Goal: Task Accomplishment & Management: Manage account settings

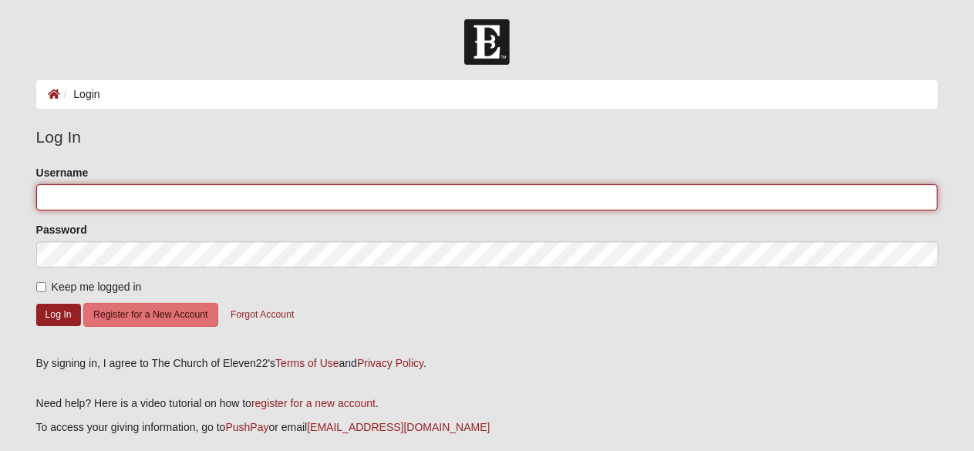
click at [107, 193] on input "Username" at bounding box center [487, 197] width 902 height 26
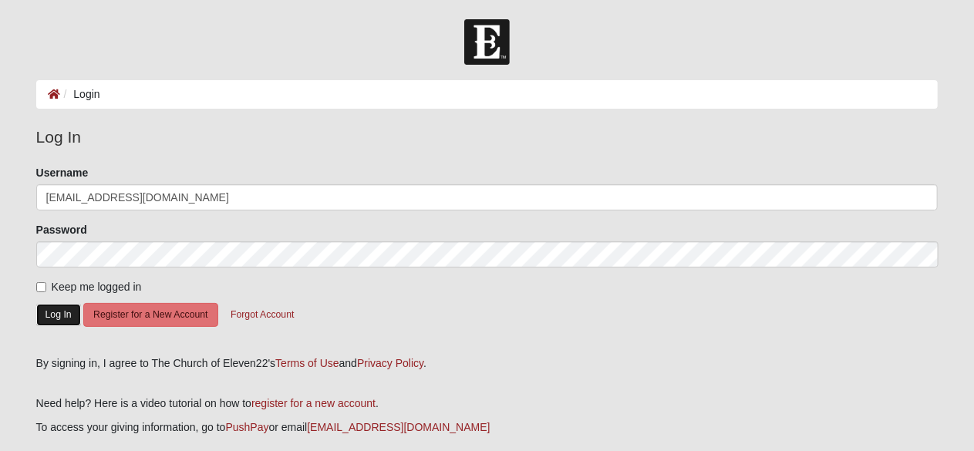
click at [49, 312] on button "Log In" at bounding box center [58, 315] width 45 height 22
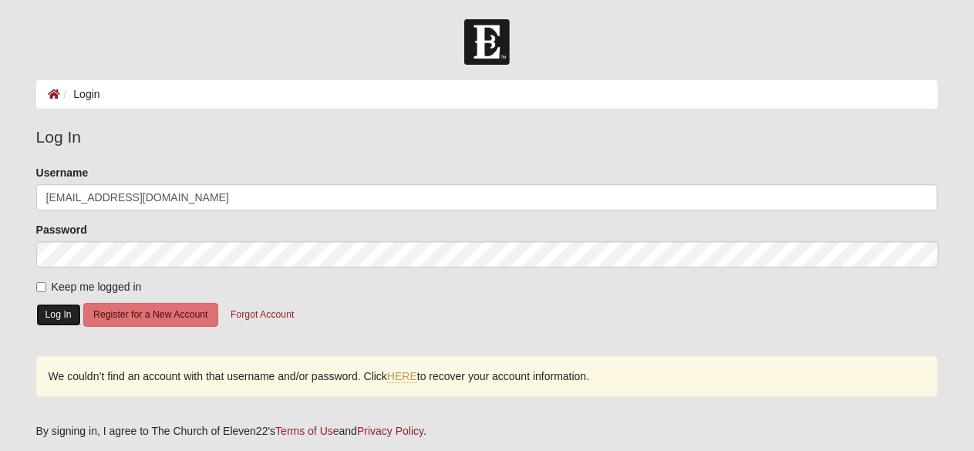
click at [49, 317] on button "Log In" at bounding box center [58, 315] width 45 height 22
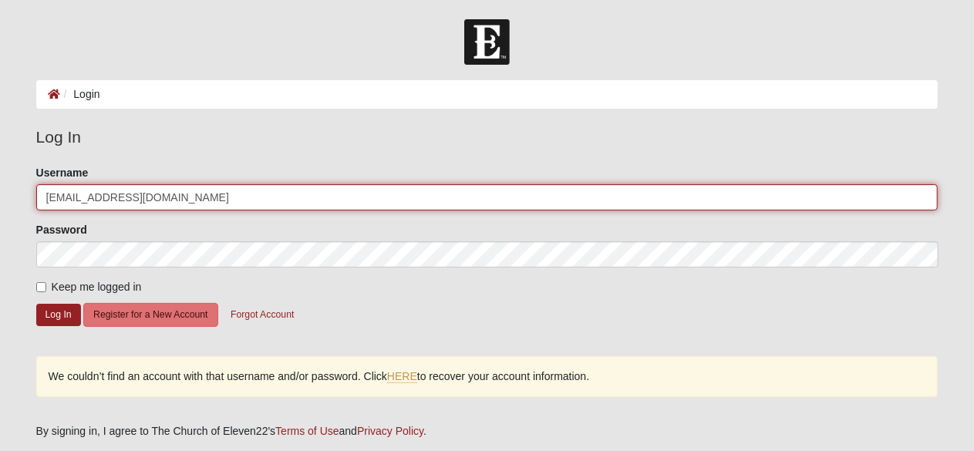
click at [191, 197] on input "jkmor10sen@comcast.net" at bounding box center [487, 197] width 902 height 26
type input "jkmor10sen"
click at [36, 304] on button "Log In" at bounding box center [58, 315] width 45 height 22
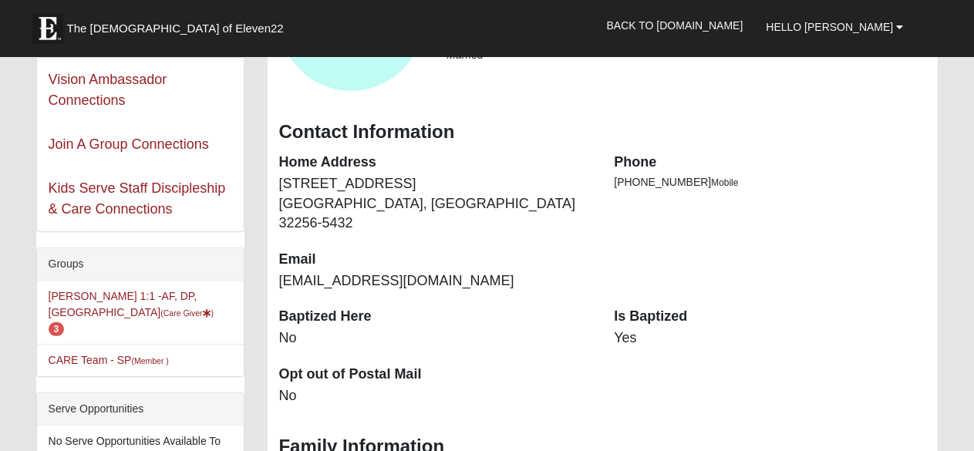
scroll to position [154, 0]
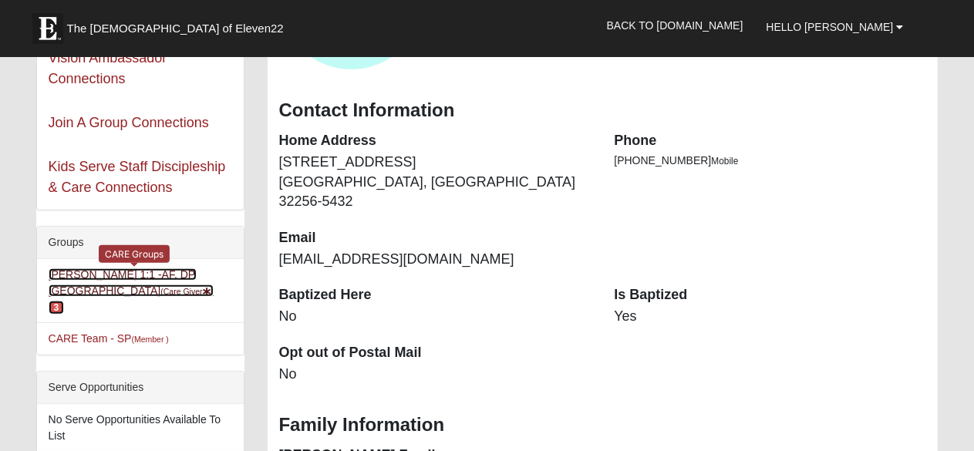
click at [74, 274] on link "Jennifer Mortensen 1:1 -AF, DP, MA (Care Giver ) 3" at bounding box center [132, 290] width 166 height 45
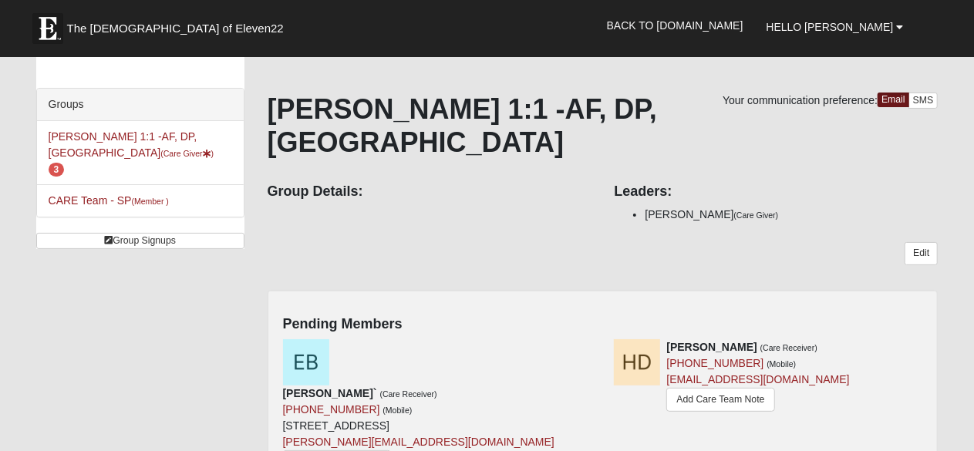
scroll to position [154, 0]
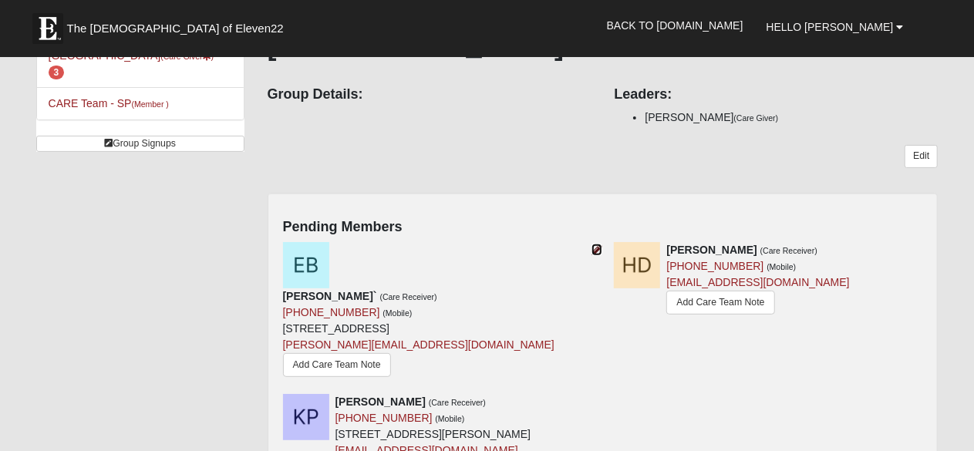
click at [600, 246] on icon at bounding box center [596, 249] width 11 height 11
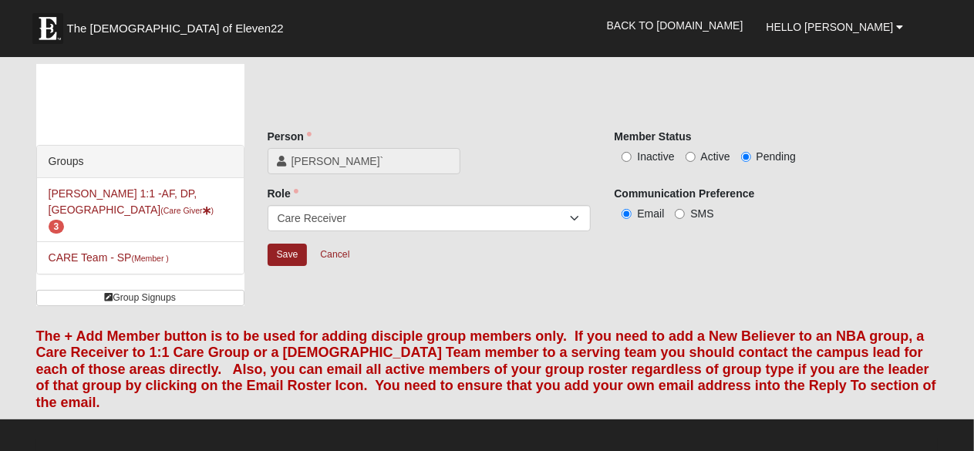
scroll to position [154, 0]
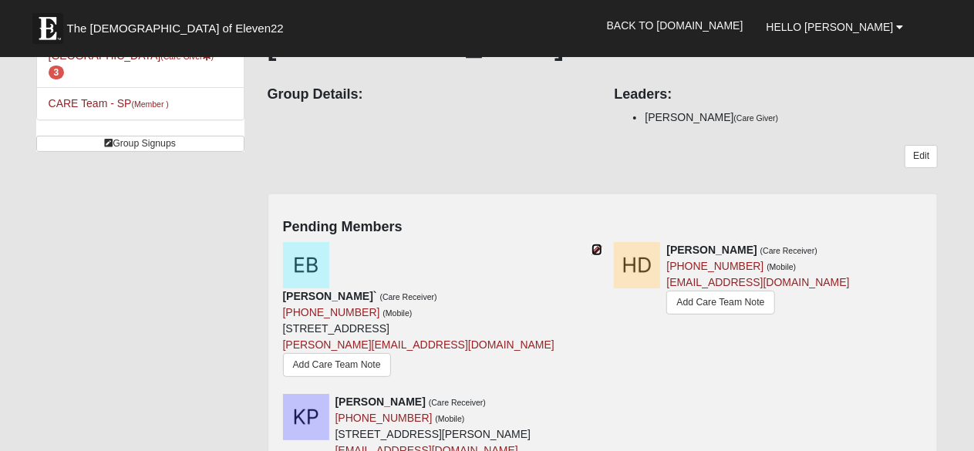
click at [595, 252] on icon at bounding box center [596, 249] width 11 height 11
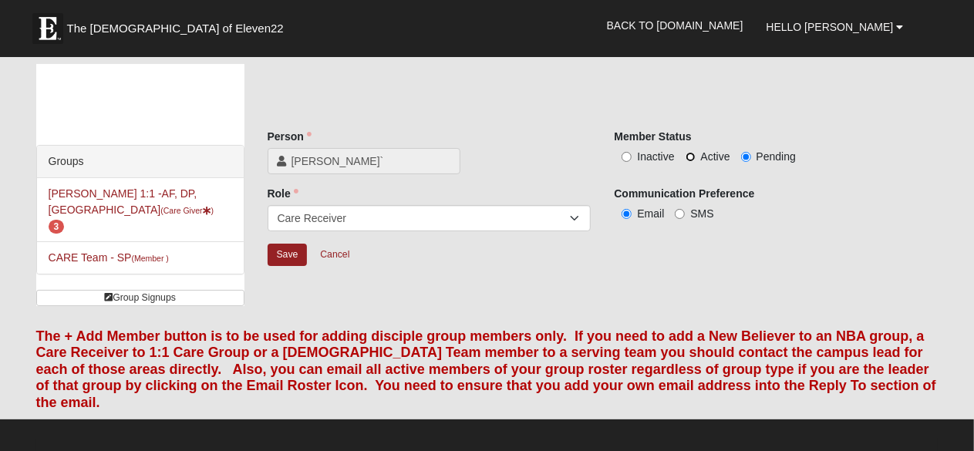
click at [689, 152] on input "Active" at bounding box center [690, 157] width 10 height 10
radio input "true"
click at [277, 254] on input "Save" at bounding box center [287, 255] width 40 height 22
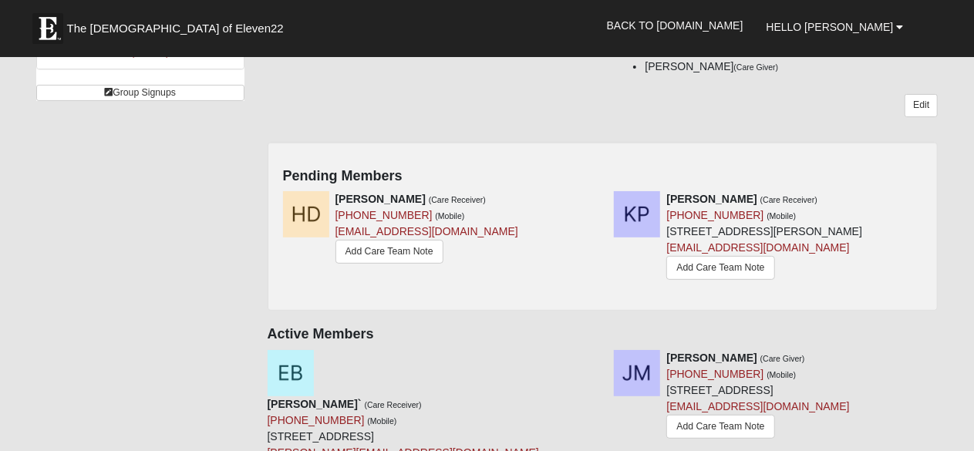
scroll to position [231, 0]
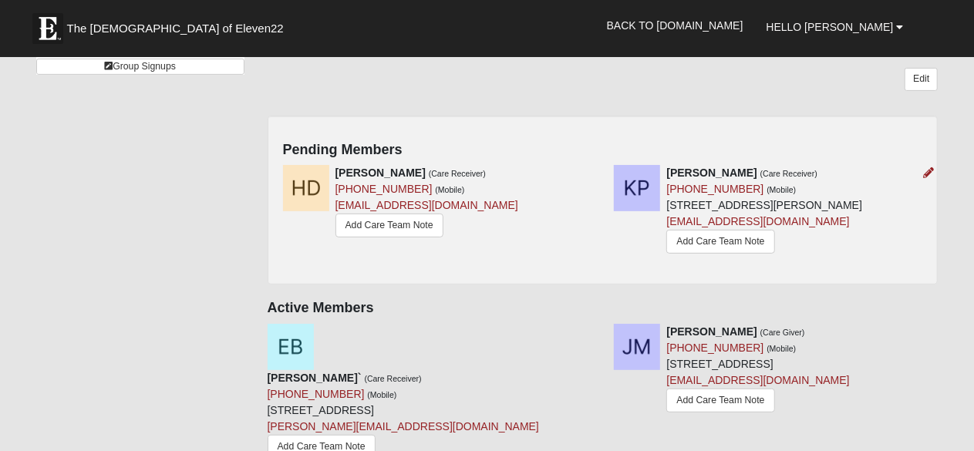
click at [638, 183] on img at bounding box center [637, 188] width 46 height 46
click at [930, 170] on icon at bounding box center [928, 172] width 11 height 11
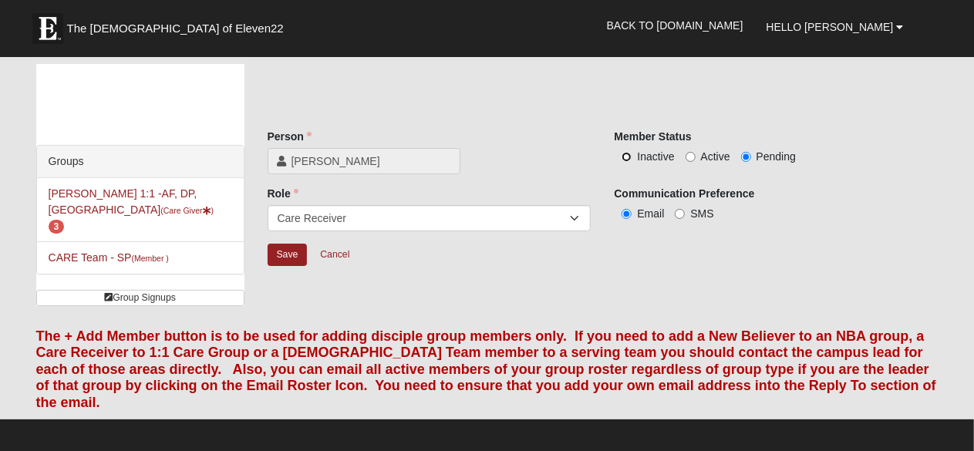
click at [624, 158] on input "Inactive" at bounding box center [626, 157] width 10 height 10
radio input "true"
click at [627, 155] on input "Inactive" at bounding box center [626, 157] width 10 height 10
click at [287, 250] on input "Save" at bounding box center [287, 255] width 40 height 22
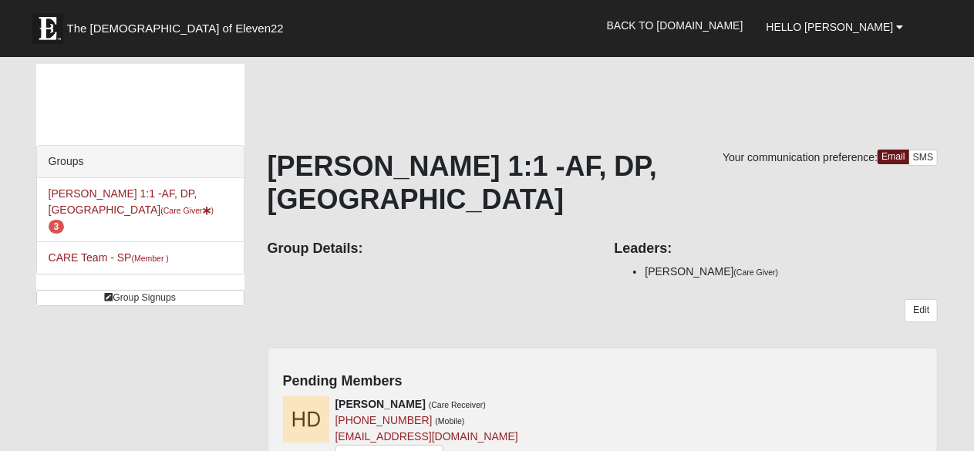
scroll to position [154, 0]
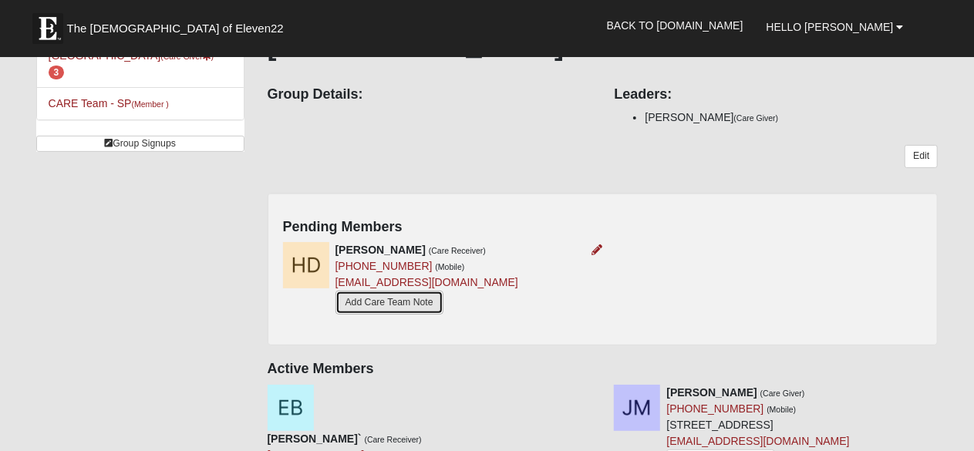
click at [412, 301] on link "Add Care Team Note" at bounding box center [389, 303] width 108 height 24
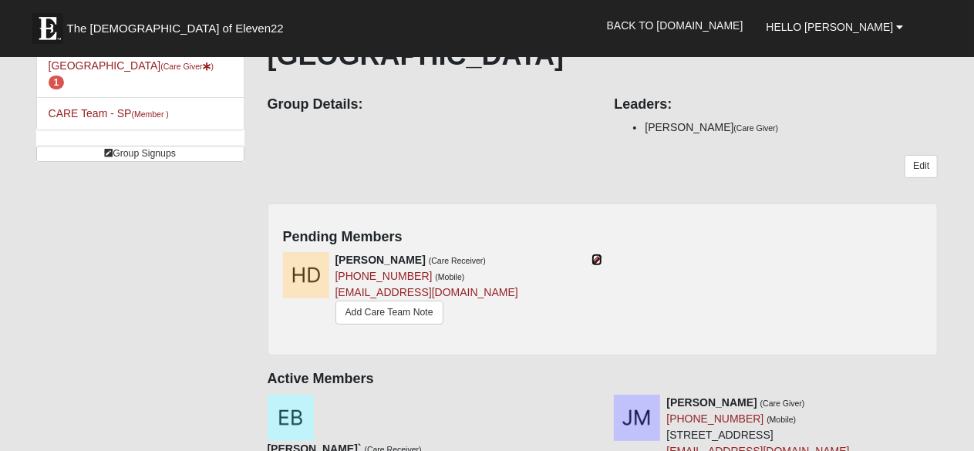
click at [599, 257] on icon at bounding box center [596, 259] width 11 height 11
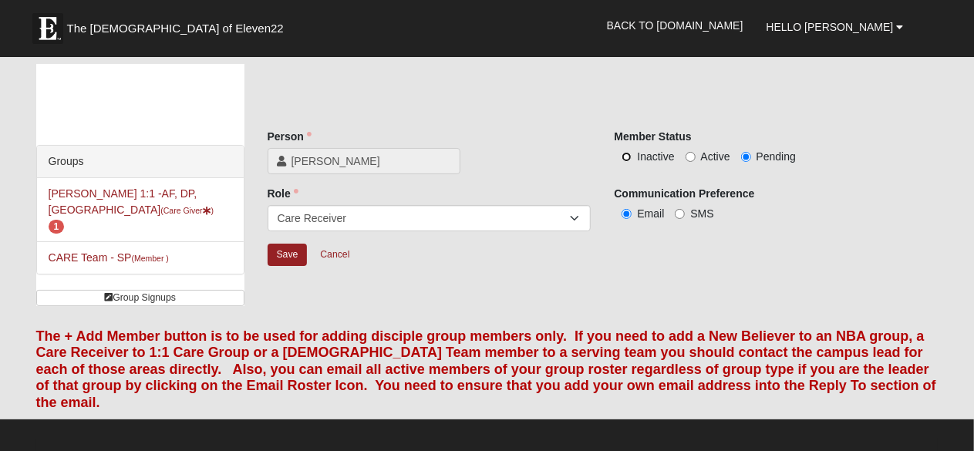
click at [626, 156] on input "Inactive" at bounding box center [626, 157] width 10 height 10
radio input "true"
click at [293, 259] on input "Save" at bounding box center [287, 255] width 40 height 22
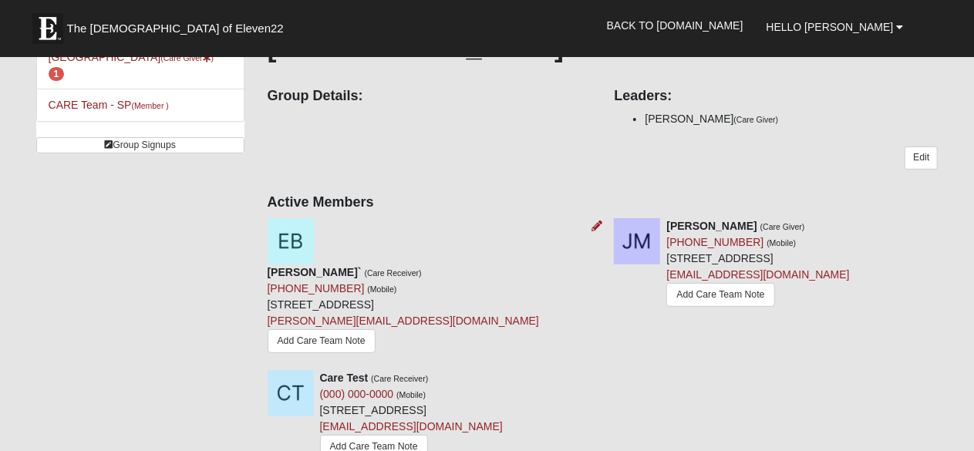
scroll to position [154, 0]
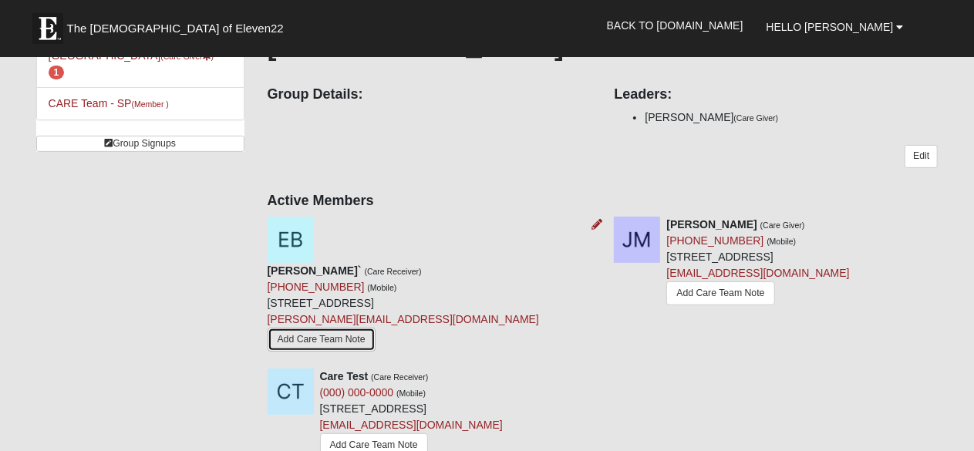
click at [364, 328] on link "Add Care Team Note" at bounding box center [321, 340] width 108 height 24
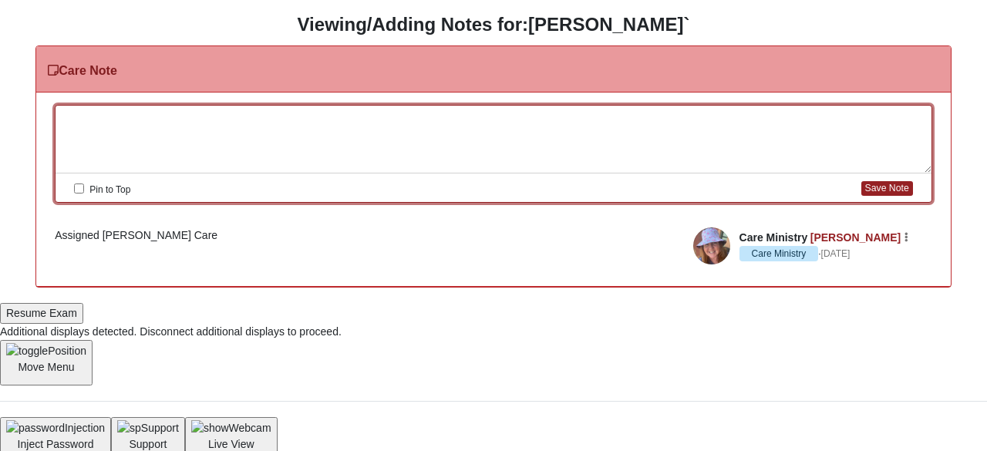
drag, startPoint x: 169, startPoint y: 127, endPoint x: 190, endPoint y: 114, distance: 25.2
click at [168, 127] on div at bounding box center [493, 140] width 876 height 68
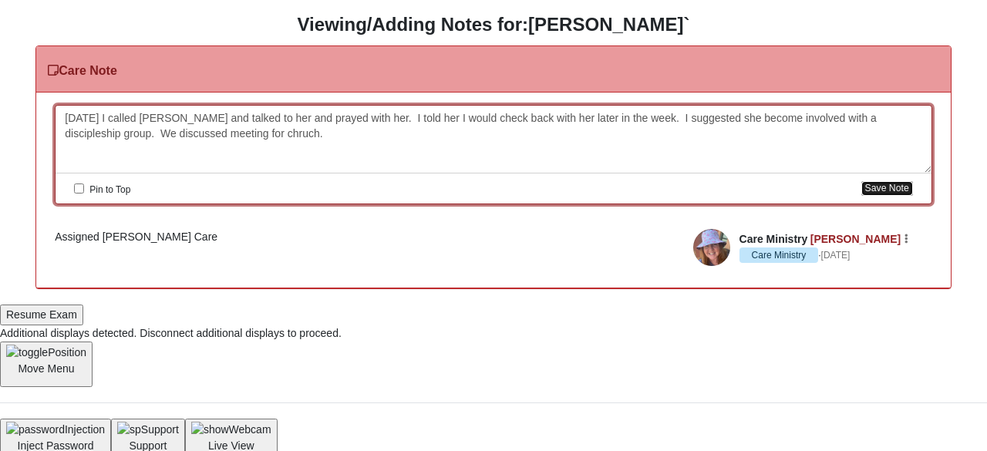
click at [869, 190] on button "Save Note" at bounding box center [887, 188] width 52 height 15
